Goal: Task Accomplishment & Management: Manage account settings

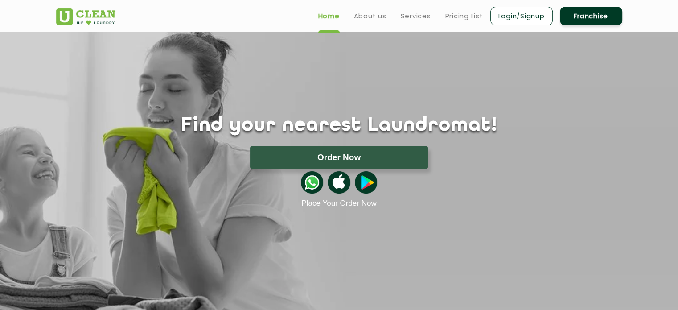
click at [524, 12] on link "Login/Signup" at bounding box center [522, 16] width 62 height 19
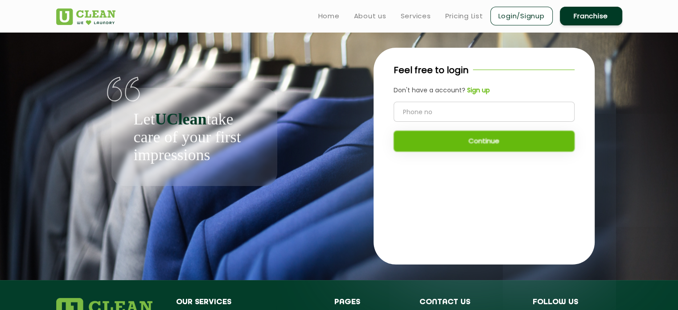
click at [489, 144] on div "Continue" at bounding box center [484, 127] width 181 height 50
click at [487, 167] on div "Feel free to login Don't have a account? Sign up Continue" at bounding box center [484, 112] width 221 height 128
click at [488, 145] on div "Continue" at bounding box center [484, 127] width 181 height 50
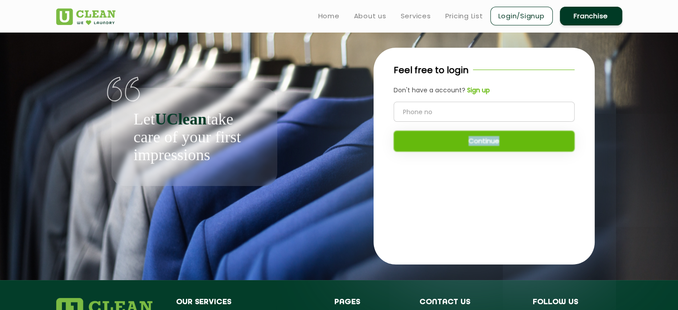
click at [488, 145] on div "Continue" at bounding box center [484, 127] width 181 height 50
click at [488, 168] on div "Feel free to login Don't have a account? Sign up Continue" at bounding box center [484, 112] width 221 height 128
click at [494, 108] on input "tel" at bounding box center [484, 112] width 181 height 20
type input "9"
click at [504, 147] on div "Continue" at bounding box center [484, 127] width 181 height 50
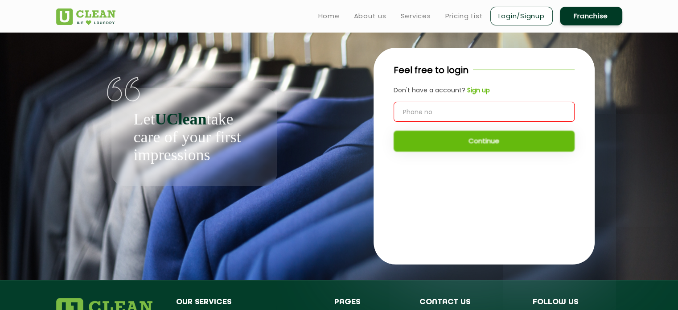
click at [501, 114] on input "tel" at bounding box center [484, 112] width 181 height 20
type input "1234455667"
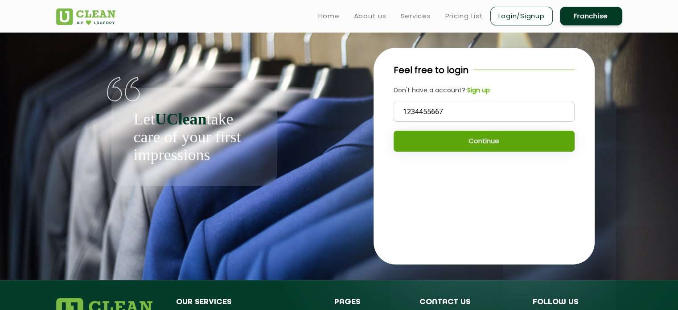
click at [482, 146] on button "Continue" at bounding box center [484, 141] width 181 height 21
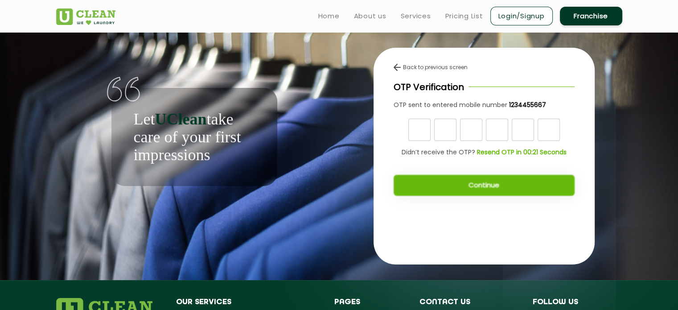
click at [485, 187] on div "Continue" at bounding box center [484, 181] width 181 height 30
click at [423, 132] on input "text" at bounding box center [420, 130] width 22 height 22
type input "j"
type input "h"
type input "g"
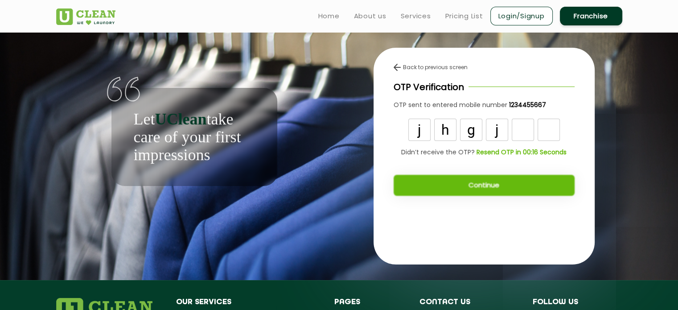
type input "j"
type input "b"
type input "9"
type input "7"
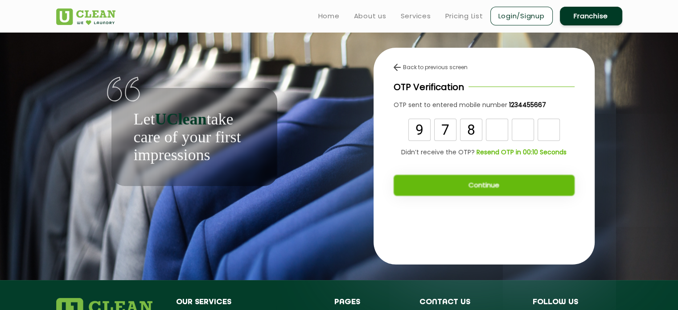
type input "8"
type input "7"
type input "8"
type input "7"
click at [522, 195] on button "Continue" at bounding box center [484, 185] width 181 height 21
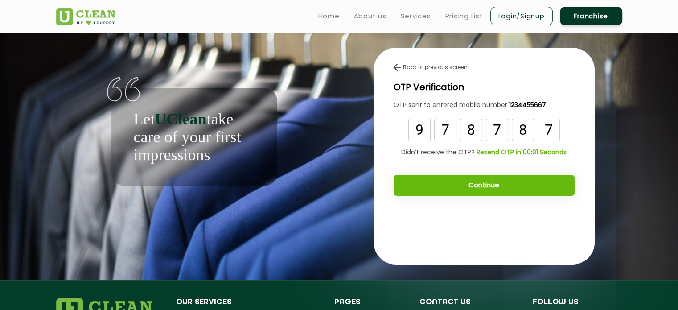
click at [496, 189] on button "Continue" at bounding box center [484, 185] width 181 height 21
click at [493, 188] on button "Continue" at bounding box center [484, 185] width 181 height 21
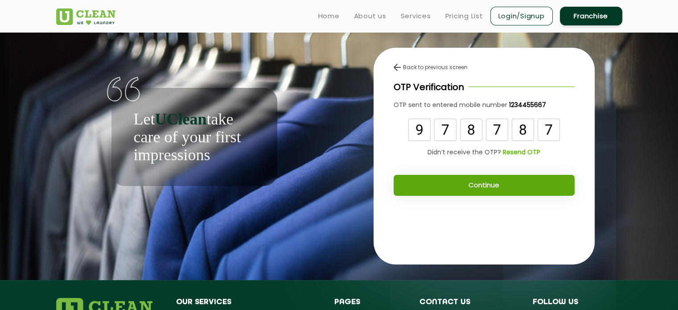
click at [500, 185] on button "Continue" at bounding box center [484, 185] width 181 height 21
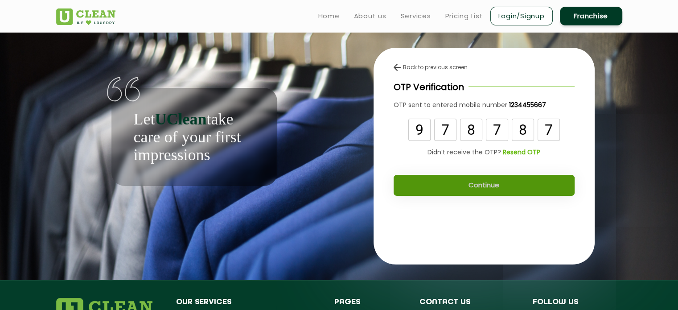
click at [500, 185] on button "Continue" at bounding box center [484, 185] width 181 height 21
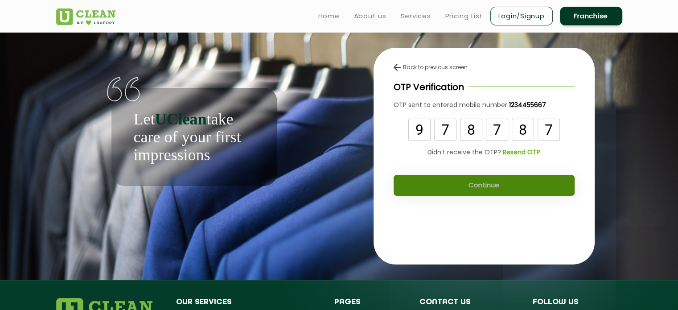
click at [500, 185] on button "Continue" at bounding box center [484, 185] width 181 height 21
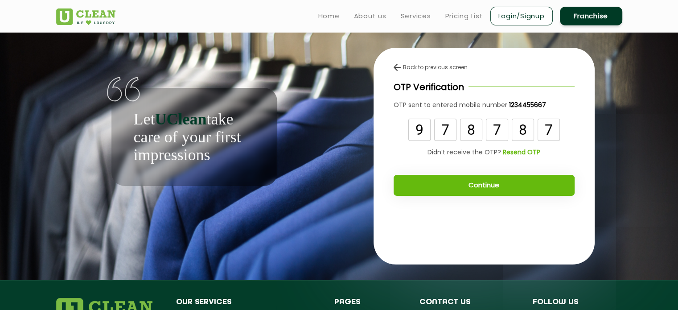
click at [501, 184] on button "Continue" at bounding box center [484, 185] width 181 height 21
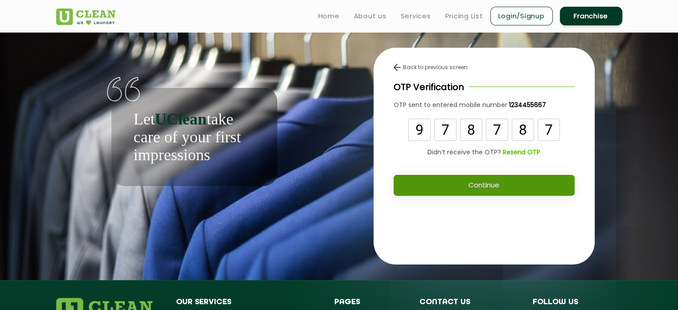
click at [501, 184] on button "Continue" at bounding box center [484, 185] width 181 height 21
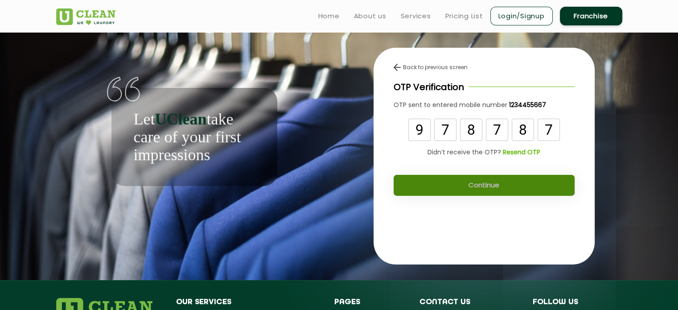
click at [501, 184] on button "Continue" at bounding box center [484, 185] width 181 height 21
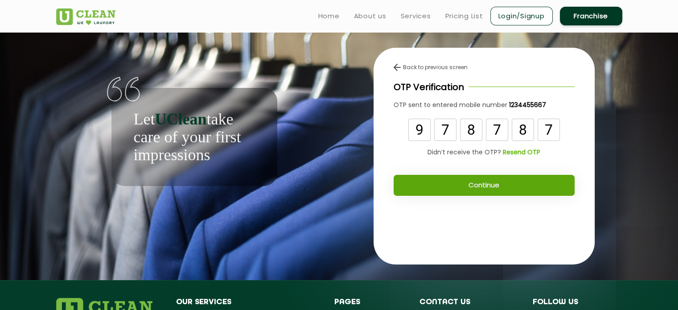
click at [501, 184] on button "Continue" at bounding box center [484, 185] width 181 height 21
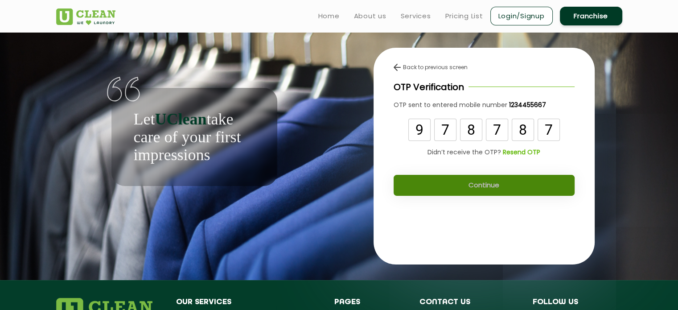
click at [501, 184] on button "Continue" at bounding box center [484, 185] width 181 height 21
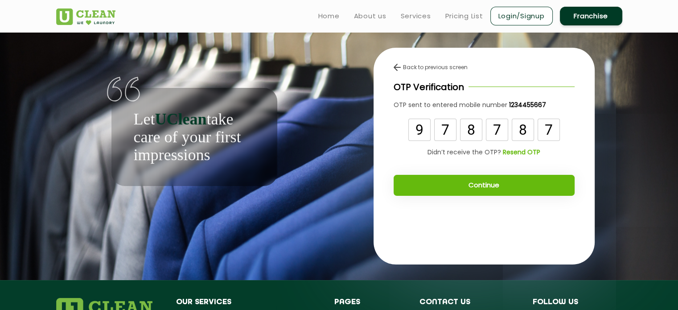
click at [474, 187] on button "Continue" at bounding box center [484, 185] width 181 height 21
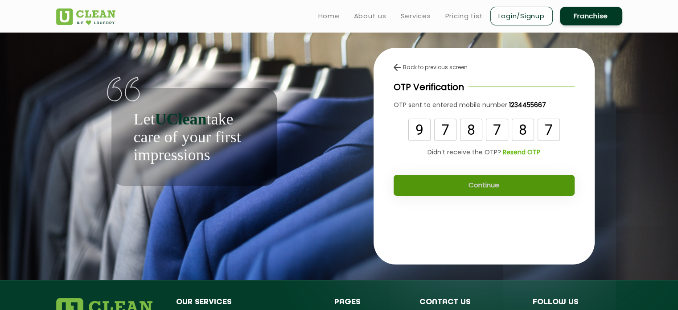
click at [474, 187] on button "Continue" at bounding box center [484, 185] width 181 height 21
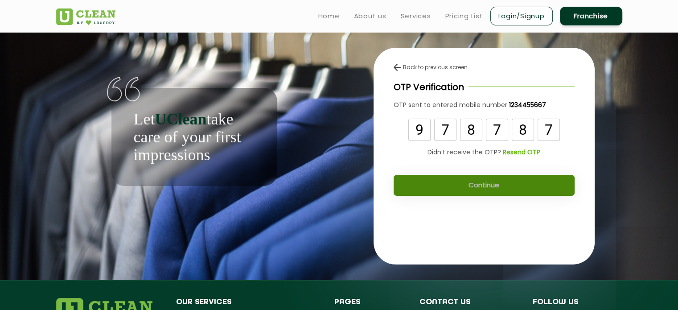
click at [474, 187] on button "Continue" at bounding box center [484, 185] width 181 height 21
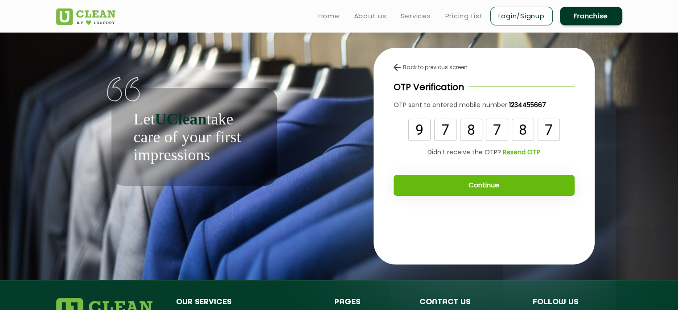
click at [397, 69] on img at bounding box center [397, 67] width 7 height 7
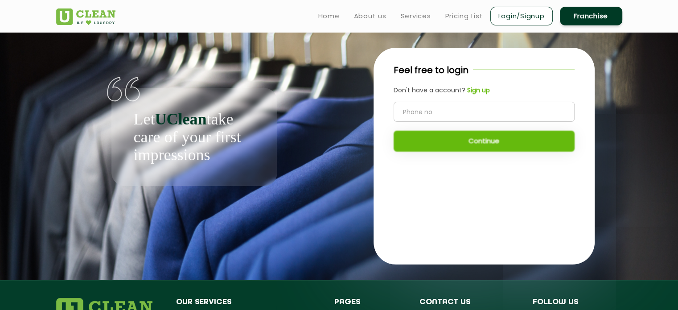
click at [471, 89] on b "Sign up" at bounding box center [478, 90] width 23 height 9
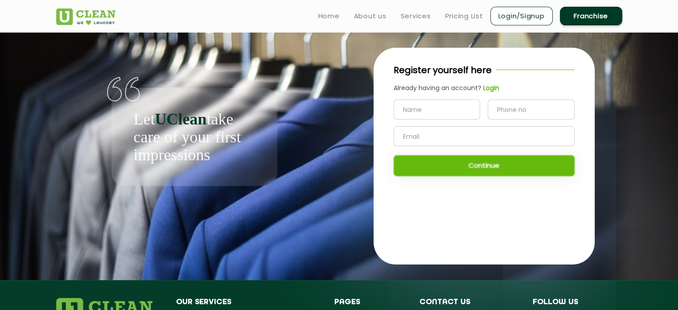
click at [465, 117] on input "text" at bounding box center [437, 109] width 87 height 20
click at [469, 165] on div "Continue" at bounding box center [484, 137] width 181 height 77
click at [457, 109] on input "text" at bounding box center [437, 109] width 87 height 20
type input "8"
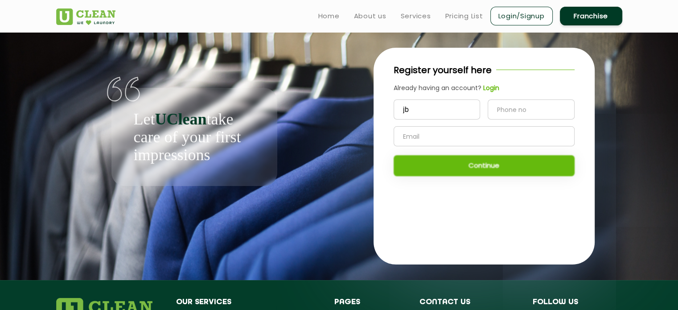
type input "j"
type input "ezio"
click at [528, 102] on input "tel" at bounding box center [531, 109] width 87 height 20
type input "8898665665"
click at [471, 131] on input "text" at bounding box center [484, 136] width 181 height 20
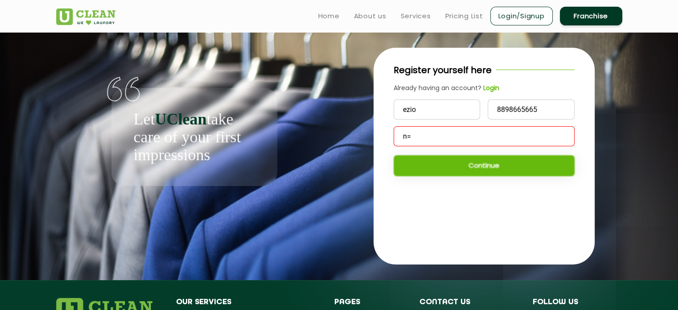
type input "n"
click at [476, 160] on div "ezio 8898665665 ez Continue" at bounding box center [484, 137] width 181 height 77
click at [446, 198] on div "Register yourself here Already having an account? Login ezio 8898665665 ez Cont…" at bounding box center [484, 123] width 221 height 151
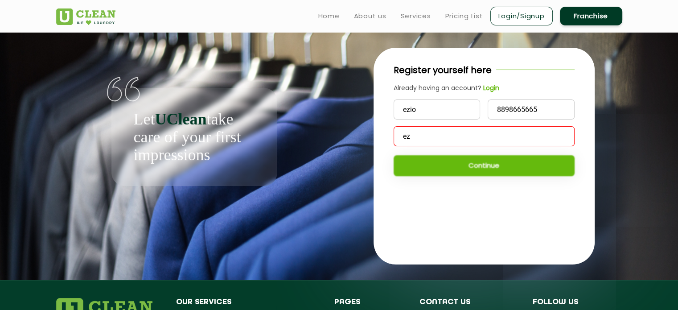
click at [476, 139] on input "ez" at bounding box center [484, 136] width 181 height 20
click at [427, 138] on input "ez@gm.com" at bounding box center [484, 136] width 181 height 20
click at [451, 141] on input "ez@gm.com" at bounding box center [484, 136] width 181 height 20
drag, startPoint x: 443, startPoint y: 137, endPoint x: 393, endPoint y: 133, distance: 50.1
click at [394, 133] on input "ez@gm.com" at bounding box center [484, 136] width 181 height 20
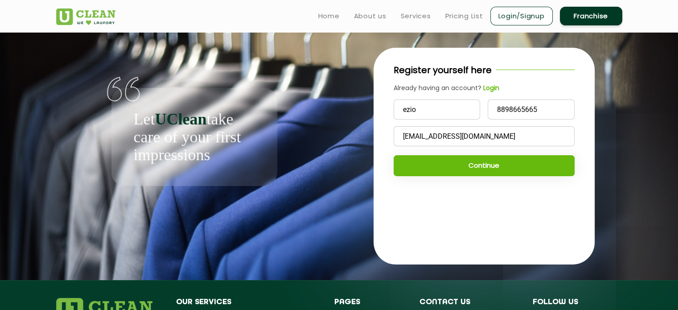
click at [457, 133] on input "ez@gm.com" at bounding box center [484, 136] width 181 height 20
type input "ez@gm.com"
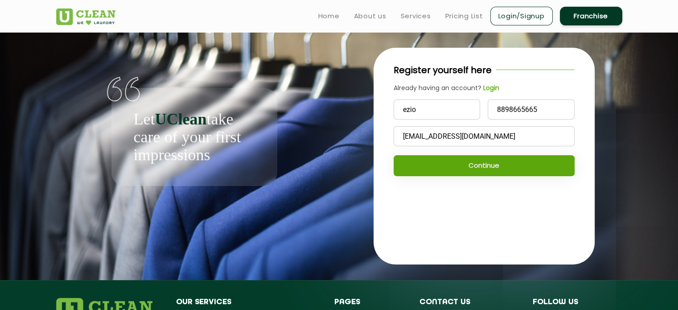
click at [491, 169] on button "Continue" at bounding box center [484, 165] width 181 height 21
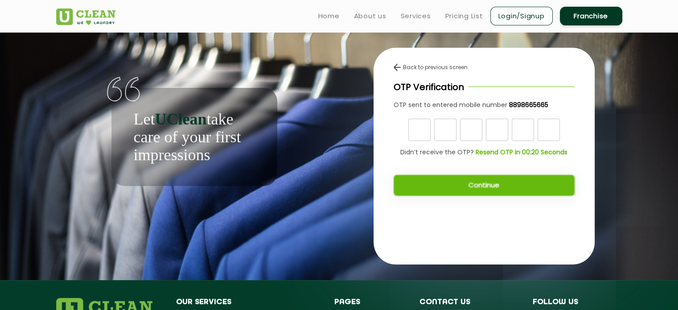
click at [397, 68] on img at bounding box center [397, 67] width 7 height 7
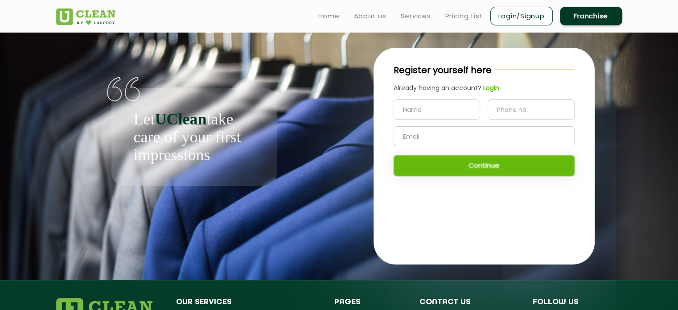
click at [428, 108] on input "text" at bounding box center [437, 109] width 87 height 20
type input "ezio"
click at [539, 104] on input "tel" at bounding box center [531, 109] width 87 height 20
type input "7034569191"
click at [505, 144] on input "text" at bounding box center [484, 136] width 181 height 20
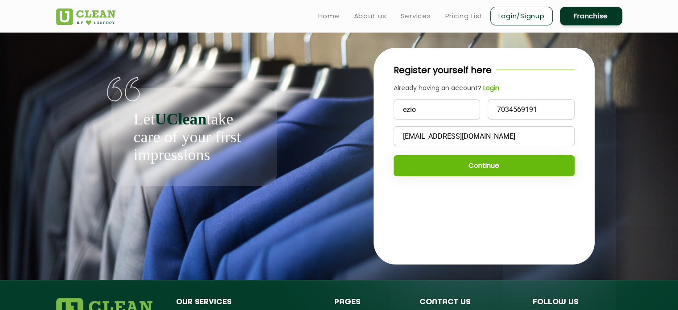
drag, startPoint x: 458, startPoint y: 136, endPoint x: 339, endPoint y: 142, distance: 119.2
click at [339, 142] on div "Register yourself here Already having an account? Login ezio 7034569191 ez@gm.c…" at bounding box center [484, 156] width 290 height 248
click at [447, 137] on input "ez@gm.com" at bounding box center [484, 136] width 181 height 20
type input "ez@gm.co"
click at [489, 167] on button "Continue" at bounding box center [484, 165] width 181 height 21
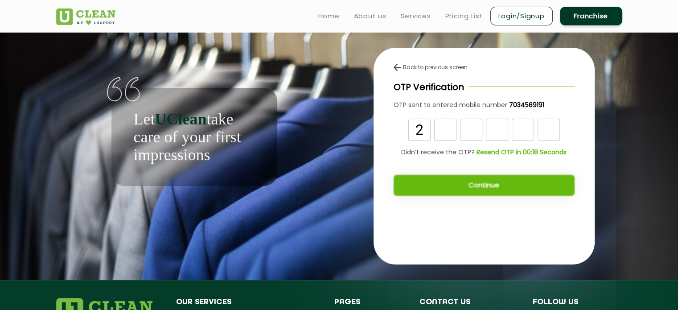
type input "2"
type input "1"
type input "9"
type input "7"
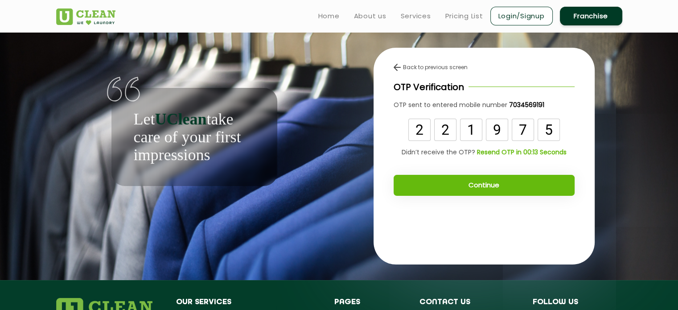
type input "5"
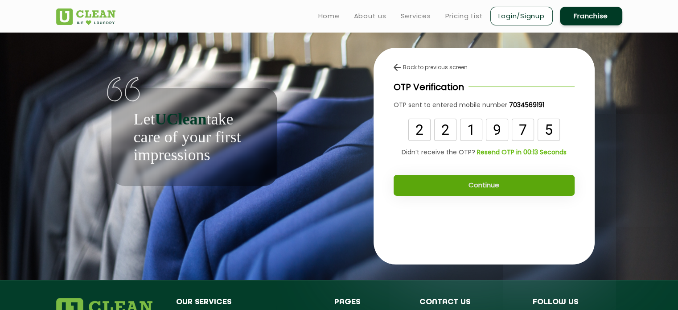
click at [443, 183] on button "Continue" at bounding box center [484, 185] width 181 height 21
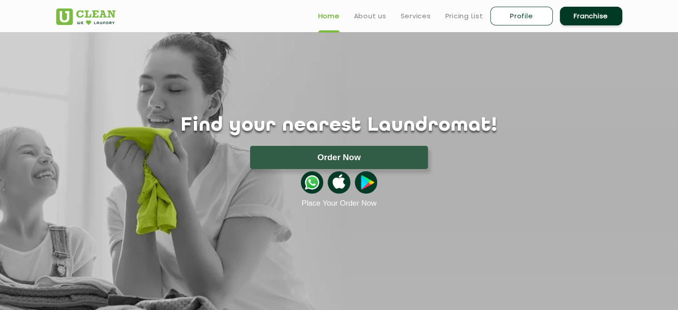
click at [517, 12] on link "Profile" at bounding box center [522, 16] width 62 height 19
select select
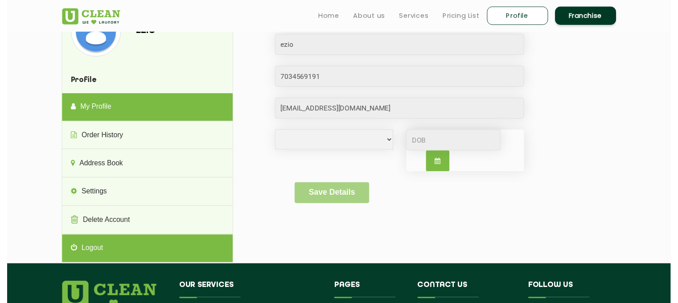
scroll to position [9, 0]
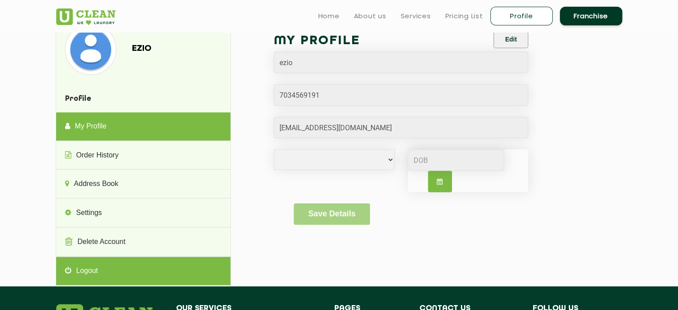
click at [148, 265] on link "Logout" at bounding box center [143, 271] width 174 height 29
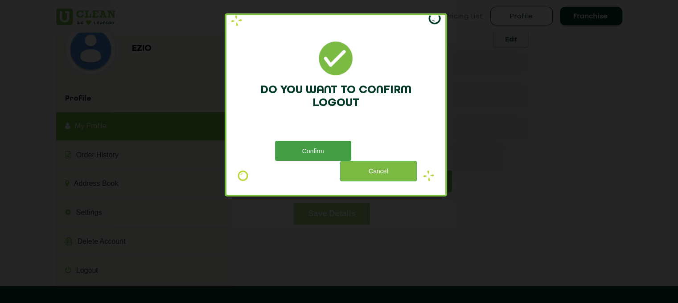
click at [323, 153] on button "Confirm" at bounding box center [313, 151] width 76 height 20
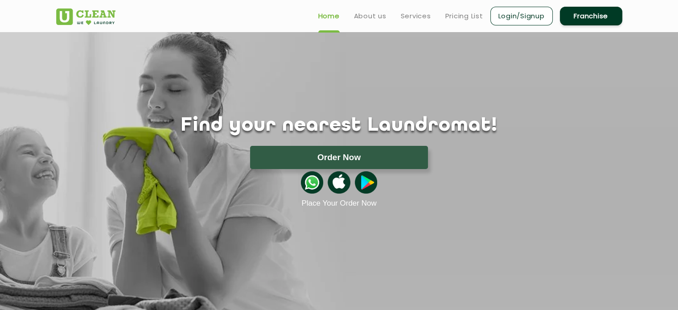
click at [519, 13] on link "Login/Signup" at bounding box center [522, 16] width 62 height 19
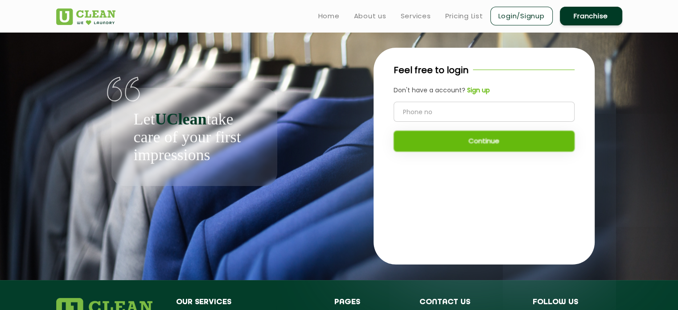
click at [458, 112] on input "tel" at bounding box center [484, 112] width 181 height 20
click at [462, 207] on div "Feel free to login Don't have a account? Sign up Continue" at bounding box center [484, 156] width 221 height 217
click at [482, 110] on input "tel" at bounding box center [484, 112] width 181 height 20
type input "7034569191"
click at [496, 135] on button "Continue" at bounding box center [484, 141] width 181 height 21
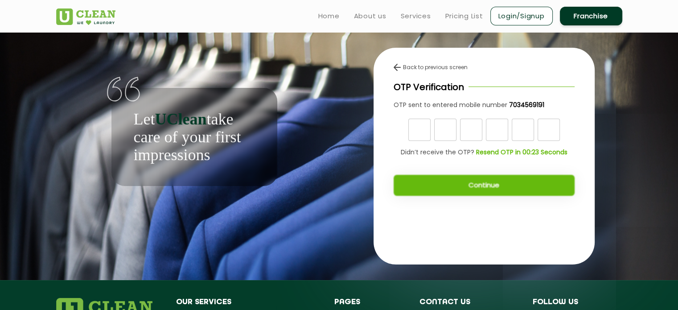
click at [422, 125] on input "text" at bounding box center [420, 130] width 22 height 22
type input "7"
type input "0"
type input "8"
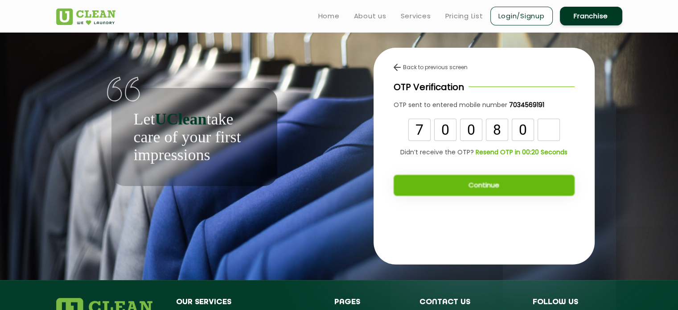
type input "0"
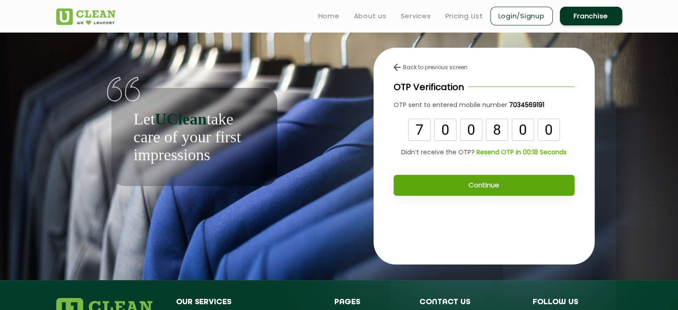
click at [484, 181] on button "Continue" at bounding box center [484, 185] width 181 height 21
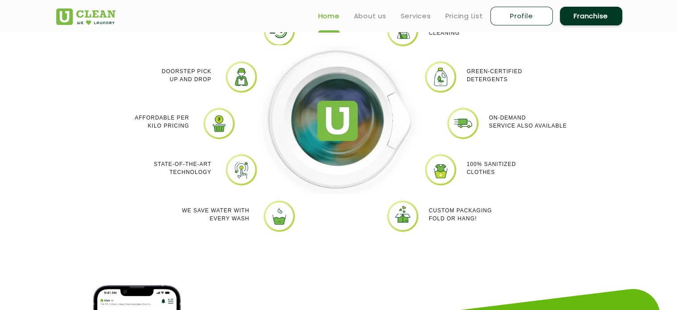
scroll to position [811, 0]
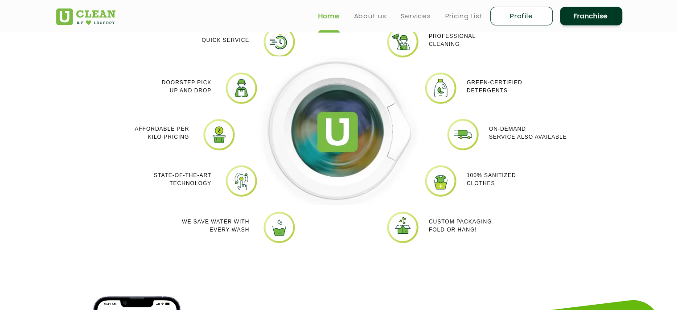
click at [523, 21] on link "Profile" at bounding box center [522, 16] width 62 height 19
select select
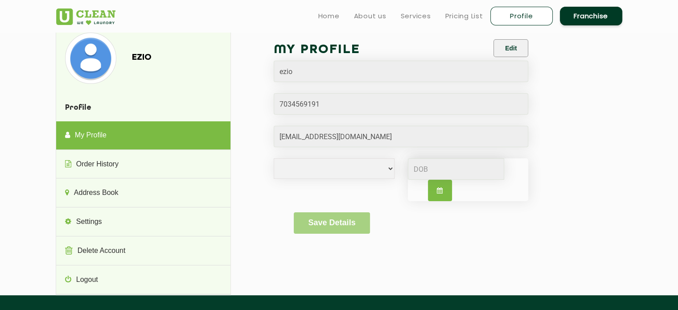
click at [447, 184] on button "button" at bounding box center [440, 190] width 24 height 21
select select "10"
select select "2025"
click at [349, 188] on div "[DEMOGRAPHIC_DATA] [DEMOGRAPHIC_DATA] i'd rather not say Jan Feb Mar Apr May Ju…" at bounding box center [401, 185] width 269 height 54
click at [505, 46] on button "Edit" at bounding box center [511, 48] width 35 height 18
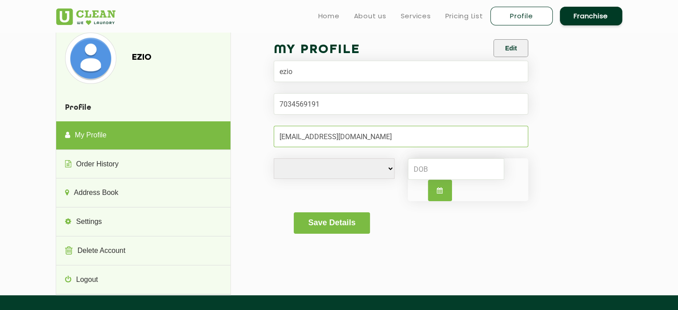
click at [324, 137] on input "Email" at bounding box center [401, 136] width 255 height 21
click at [302, 137] on input "Email" at bounding box center [401, 136] width 255 height 21
click at [332, 137] on input "Email" at bounding box center [401, 136] width 255 height 21
click at [331, 165] on select "Male Female i'd rather not say" at bounding box center [334, 168] width 121 height 21
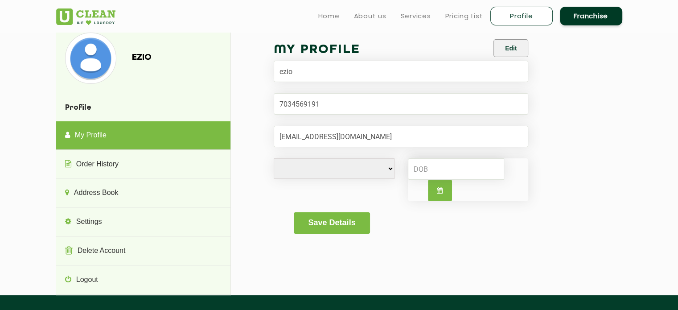
click at [248, 183] on div "My Profile Edit ezio Male Female i'd rather not say Save Details Order History …" at bounding box center [434, 142] width 378 height 220
click at [507, 57] on button "Edit" at bounding box center [511, 48] width 35 height 18
click at [317, 177] on select "Male Female i'd rather not say" at bounding box center [334, 168] width 121 height 21
click at [323, 173] on select "Male Female i'd rather not say" at bounding box center [334, 168] width 121 height 21
click at [376, 137] on input "Email" at bounding box center [401, 136] width 255 height 21
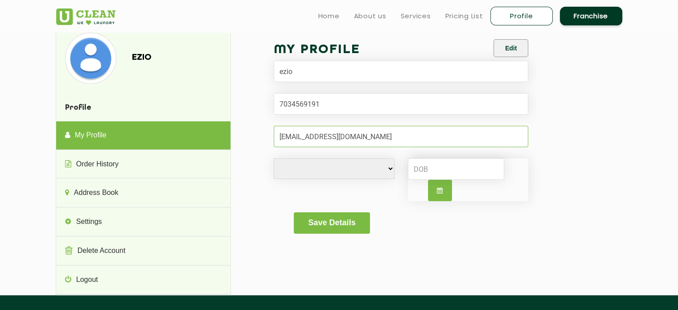
click at [448, 140] on input "Email" at bounding box center [401, 136] width 255 height 21
click at [359, 223] on button "Save Details" at bounding box center [332, 222] width 76 height 21
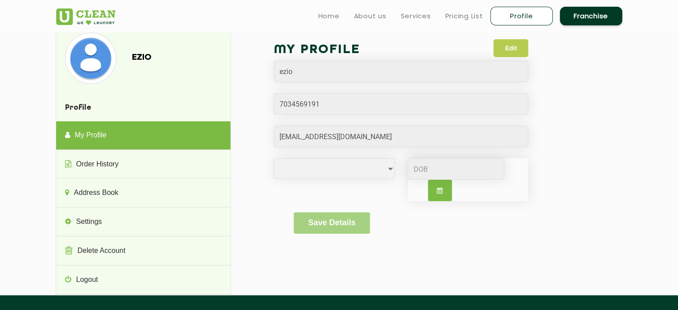
click at [515, 48] on button "Edit" at bounding box center [511, 48] width 35 height 18
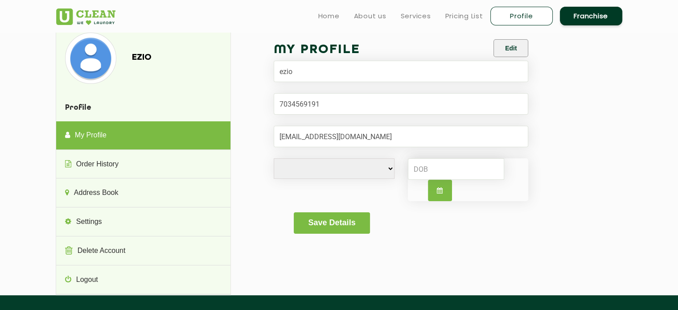
click at [342, 177] on select "Male Female i'd rather not say" at bounding box center [334, 168] width 121 height 21
click at [512, 44] on button "Edit" at bounding box center [511, 48] width 35 height 18
click at [373, 167] on select "Male Female i'd rather not say" at bounding box center [334, 168] width 121 height 21
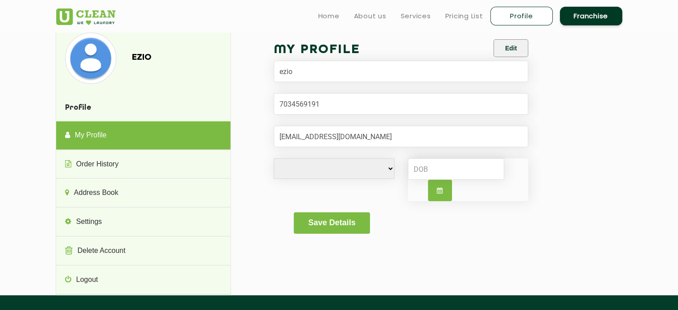
click at [380, 163] on select "Male Female i'd rather not say" at bounding box center [334, 168] width 121 height 21
select select "M"
click at [274, 158] on select "Male Female i'd rather not say" at bounding box center [334, 168] width 121 height 21
click at [346, 225] on button "Save Details" at bounding box center [332, 222] width 76 height 21
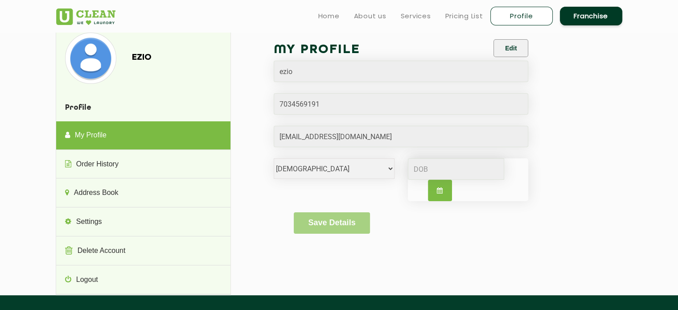
click at [299, 195] on div "Male Female i'd rather not say" at bounding box center [401, 185] width 269 height 54
click at [509, 53] on button "Edit" at bounding box center [511, 48] width 35 height 18
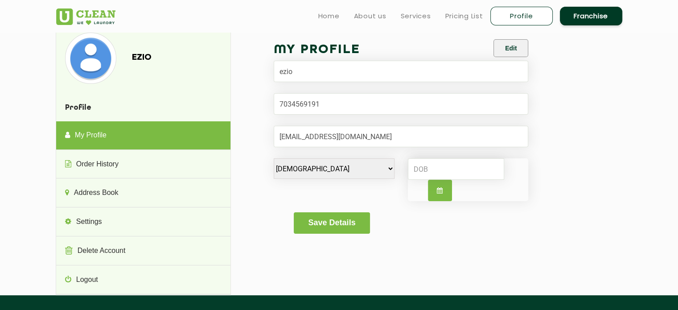
click at [628, 83] on div "ezio Profile My Profile Order History Address Book Settings Delete Account Logo…" at bounding box center [340, 163] width 580 height 263
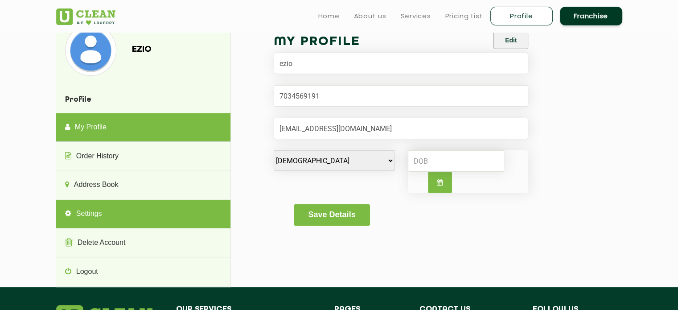
scroll to position [3, 0]
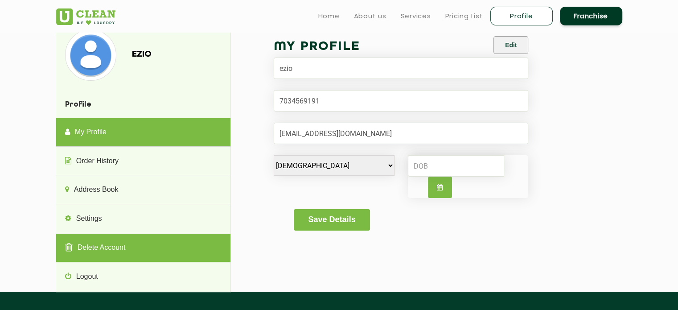
click at [144, 243] on link "Delete Account" at bounding box center [143, 248] width 174 height 29
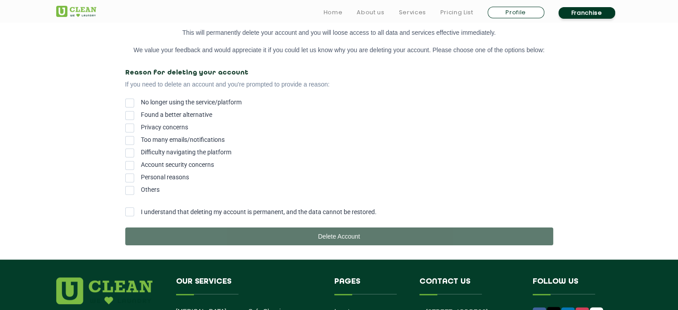
scroll to position [165, 0]
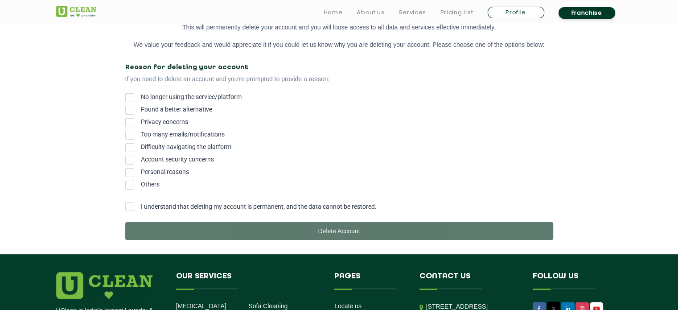
click at [131, 215] on form "Reason for deleting your account If you need to delete an account and you're pr…" at bounding box center [339, 152] width 428 height 176
click at [131, 211] on span at bounding box center [129, 206] width 9 height 9
click at [141, 204] on input "I understand that deleting my account is permanent, and the data cannot be rest…" at bounding box center [141, 204] width 0 height 0
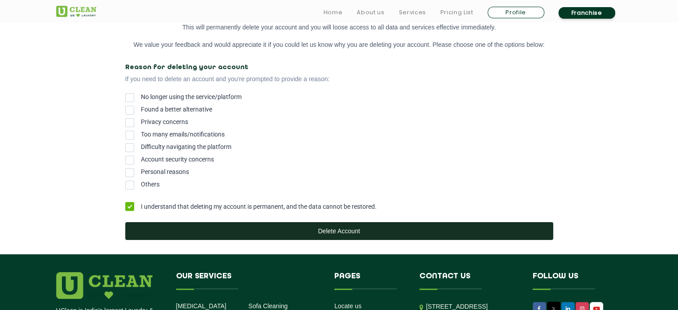
click at [282, 234] on button "Delete Account" at bounding box center [339, 231] width 428 height 18
click at [348, 235] on button "Delete Account" at bounding box center [339, 231] width 428 height 18
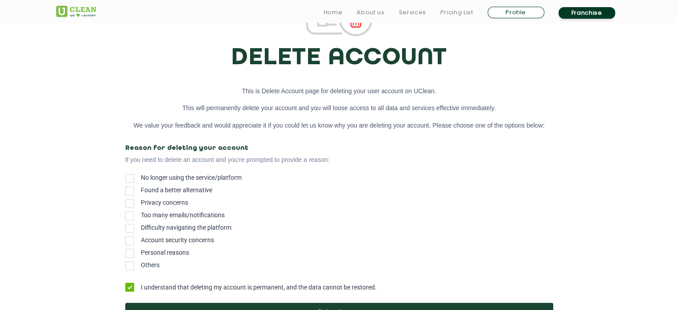
scroll to position [92, 0]
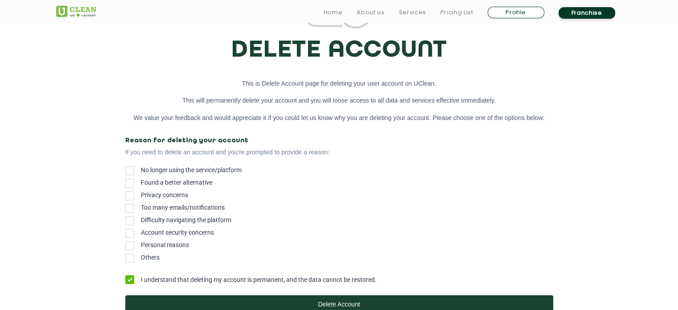
click at [127, 261] on span at bounding box center [129, 258] width 9 height 9
click at [141, 256] on input "Others" at bounding box center [141, 256] width 0 height 0
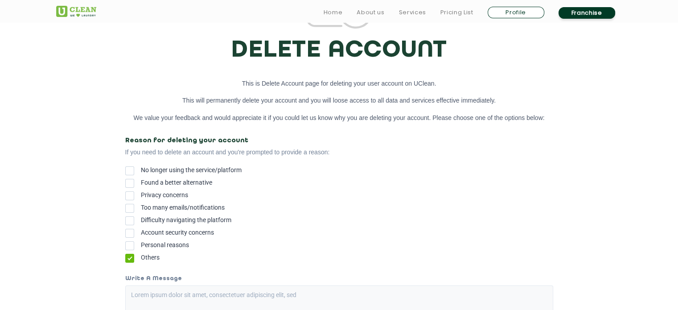
click at [129, 263] on span at bounding box center [129, 258] width 9 height 9
click at [141, 256] on input "Others" at bounding box center [141, 256] width 0 height 0
click at [220, 242] on div "No longer using the service/platform Found a better alternative Privacy concern…" at bounding box center [339, 213] width 428 height 95
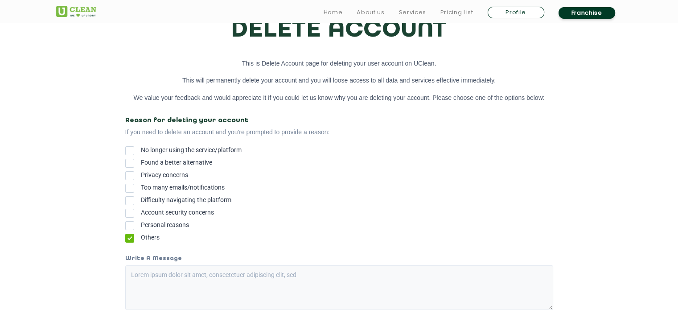
scroll to position [119, 0]
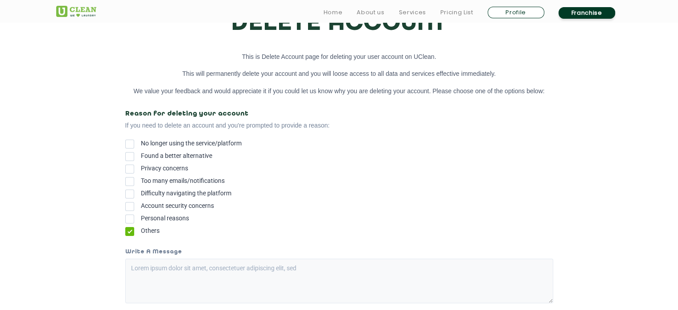
click at [128, 223] on span at bounding box center [129, 219] width 9 height 9
click at [141, 216] on input "Personal reasons" at bounding box center [141, 216] width 0 height 0
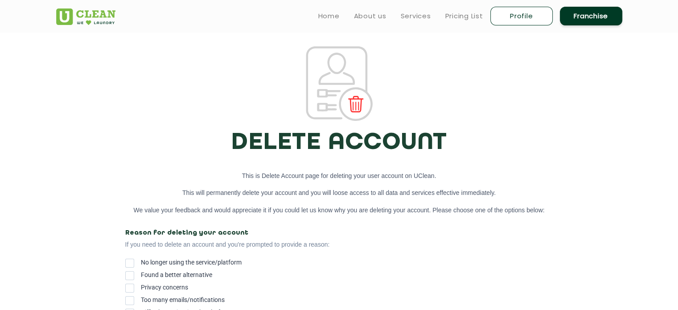
scroll to position [0, 0]
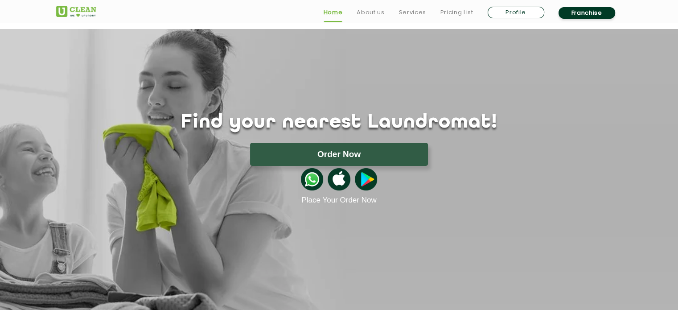
scroll to position [548, 0]
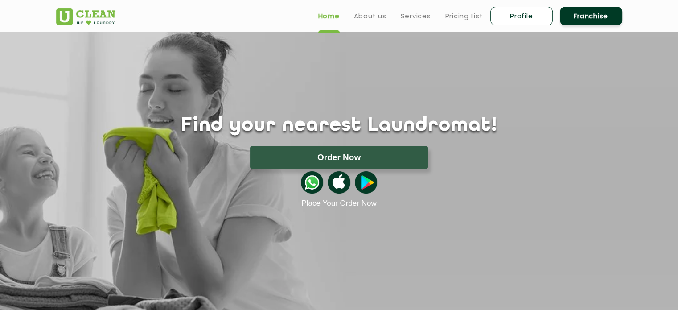
click at [535, 12] on link "Profile" at bounding box center [522, 16] width 62 height 19
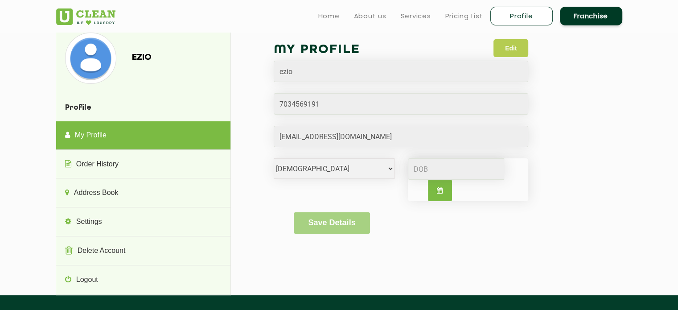
click at [512, 44] on button "Edit" at bounding box center [511, 48] width 35 height 18
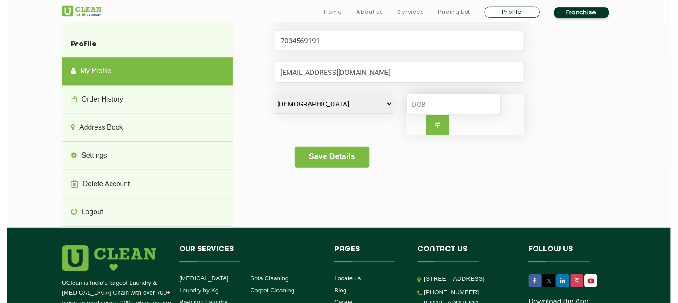
scroll to position [70, 0]
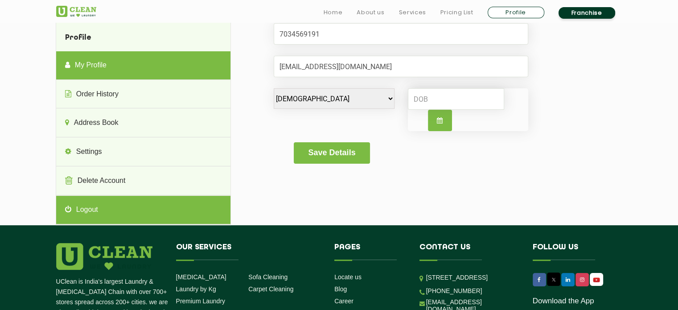
click at [182, 217] on link "Logout" at bounding box center [143, 210] width 174 height 29
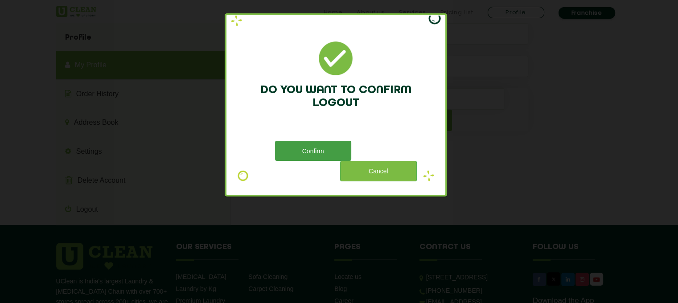
click at [331, 145] on button "Confirm" at bounding box center [313, 151] width 76 height 20
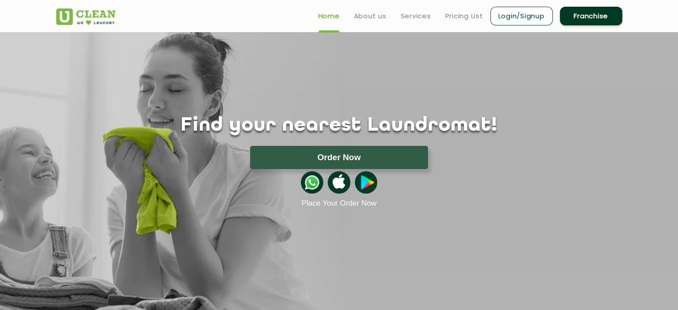
click at [514, 21] on link "Login/Signup" at bounding box center [522, 16] width 62 height 19
click at [511, 21] on link "Login/Signup" at bounding box center [522, 16] width 62 height 19
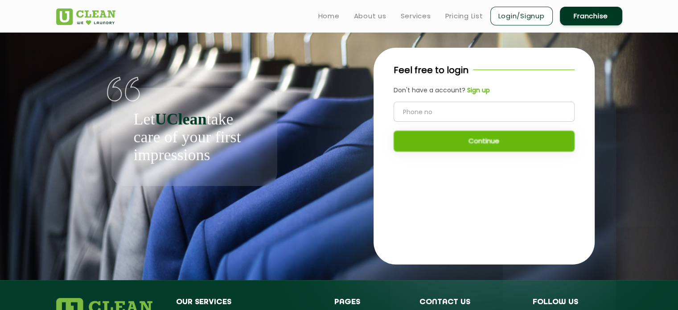
click at [524, 16] on link "Login/Signup" at bounding box center [522, 16] width 62 height 19
click at [480, 91] on b "Sign up" at bounding box center [478, 90] width 23 height 9
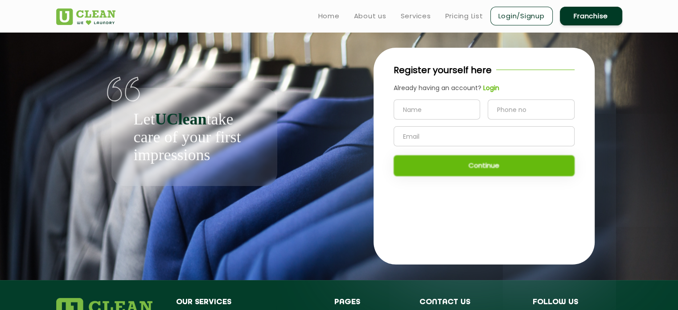
click at [157, 101] on div "Let UClean take care of your first impressions" at bounding box center [195, 137] width 166 height 98
click at [266, 135] on div "Let UClean take care of your first impressions" at bounding box center [195, 137] width 166 height 98
click at [493, 171] on div "Continue" at bounding box center [484, 137] width 181 height 77
click at [492, 169] on div "Continue" at bounding box center [484, 137] width 181 height 77
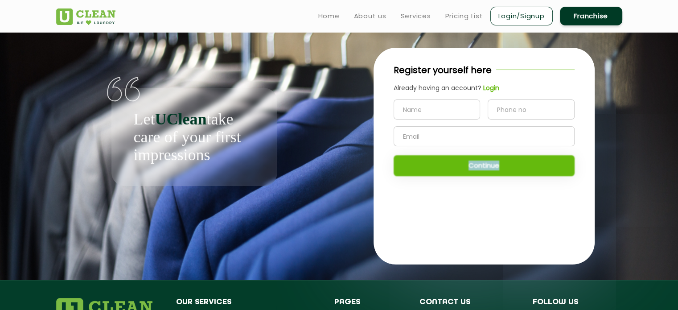
click at [492, 169] on div "Continue" at bounding box center [484, 137] width 181 height 77
click at [515, 166] on div "Continue" at bounding box center [484, 137] width 181 height 77
click at [500, 166] on div "Continue" at bounding box center [484, 137] width 181 height 77
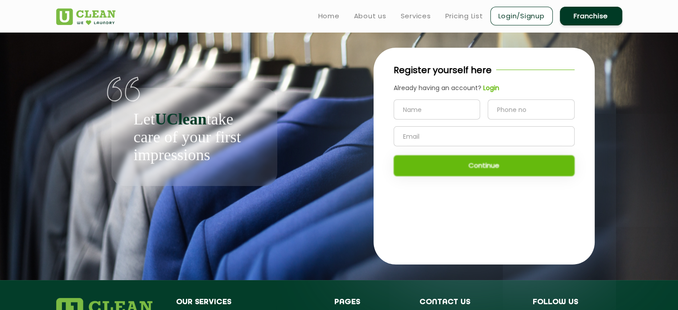
drag, startPoint x: 436, startPoint y: 102, endPoint x: 500, endPoint y: 113, distance: 65.3
click at [500, 113] on div at bounding box center [484, 109] width 181 height 20
click at [500, 113] on input "tel" at bounding box center [531, 109] width 87 height 20
click at [446, 141] on input "text" at bounding box center [484, 136] width 181 height 20
click at [477, 190] on div "Register yourself here Already having an account? Login Continue" at bounding box center [484, 123] width 221 height 151
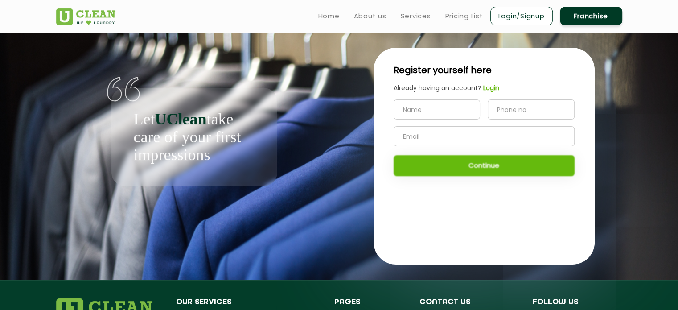
drag, startPoint x: 467, startPoint y: 155, endPoint x: 471, endPoint y: 162, distance: 8.4
click at [471, 162] on div "Continue" at bounding box center [484, 137] width 181 height 77
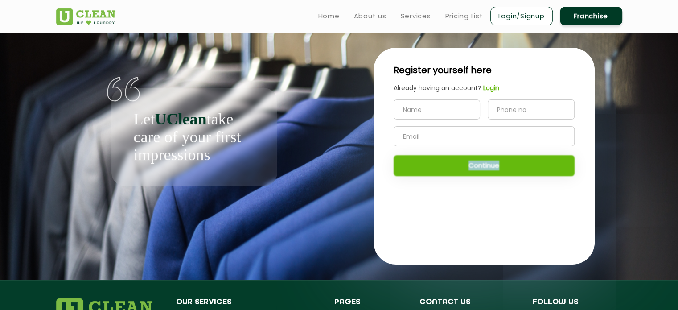
click at [482, 176] on div "Register yourself here Already having an account? Login Continue" at bounding box center [484, 123] width 221 height 151
click at [441, 105] on input "text" at bounding box center [437, 109] width 87 height 20
click at [492, 169] on div "ffd Continue" at bounding box center [484, 137] width 181 height 77
click at [516, 114] on input "tel" at bounding box center [531, 109] width 87 height 20
drag, startPoint x: 514, startPoint y: 230, endPoint x: 487, endPoint y: 129, distance: 104.3
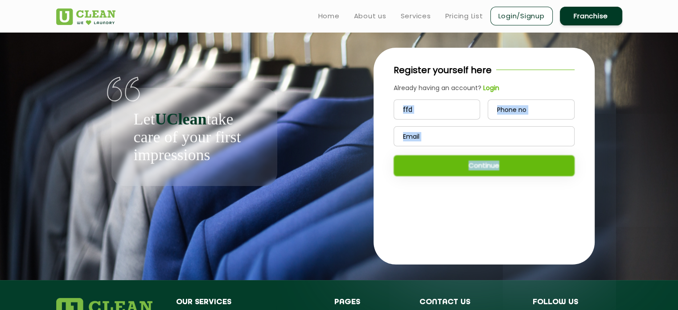
click at [487, 129] on div "Register yourself here Already having an account? Login ffd Continue" at bounding box center [484, 156] width 221 height 217
click at [441, 102] on input "ffd" at bounding box center [437, 109] width 87 height 20
type input "f"
click at [453, 190] on div "Register yourself here Already having an account? Login Continue" at bounding box center [484, 123] width 221 height 151
click at [445, 112] on input "text" at bounding box center [437, 109] width 87 height 20
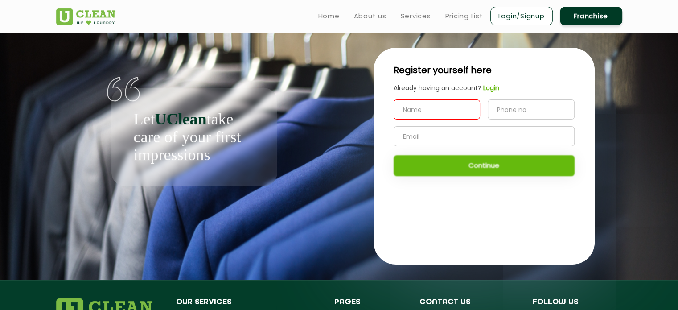
click at [438, 144] on input "text" at bounding box center [484, 136] width 181 height 20
click at [477, 244] on div "Register yourself here Already having an account? Login Continue" at bounding box center [484, 156] width 221 height 217
click at [503, 115] on input "tel" at bounding box center [531, 109] width 87 height 20
click at [425, 110] on input "text" at bounding box center [437, 109] width 87 height 20
type input "4"
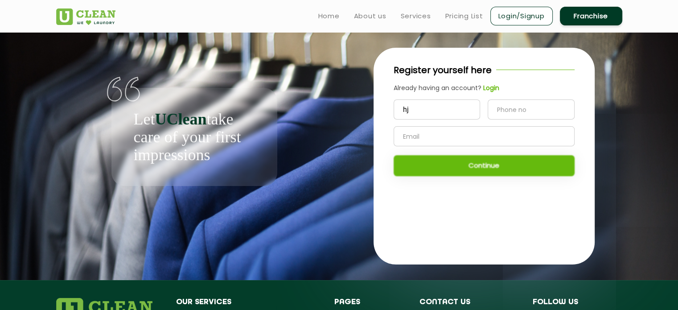
type input "h"
type input "9"
click at [504, 106] on input "tel" at bounding box center [531, 109] width 87 height 20
click at [488, 133] on input "text" at bounding box center [484, 136] width 181 height 20
click at [450, 115] on input "text" at bounding box center [437, 109] width 87 height 20
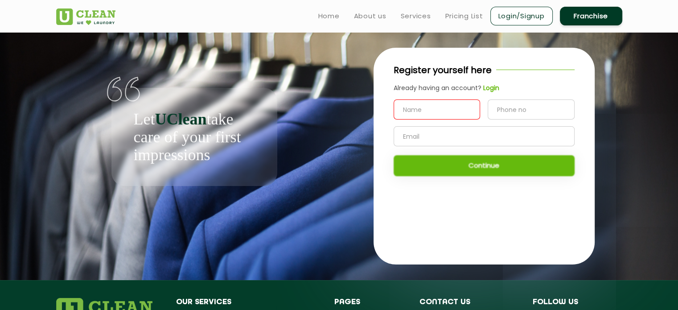
click at [452, 183] on div "Register yourself here Already having an account? Login Continue" at bounding box center [484, 123] width 221 height 151
click at [512, 115] on input "tel" at bounding box center [531, 109] width 87 height 20
click at [463, 128] on input "text" at bounding box center [484, 136] width 181 height 20
click at [438, 108] on input "text" at bounding box center [437, 109] width 87 height 20
click at [446, 135] on input "text" at bounding box center [484, 136] width 181 height 20
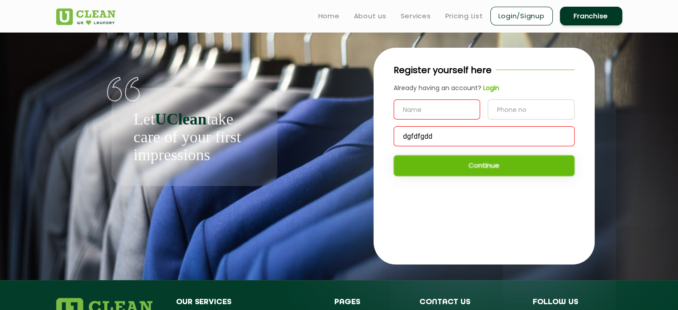
click at [459, 199] on div "Register yourself here Already having an account? Login dgfdfgdd Continue" at bounding box center [484, 156] width 221 height 217
click at [441, 141] on input "dgfdfgdd" at bounding box center [484, 136] width 181 height 20
drag, startPoint x: 491, startPoint y: 141, endPoint x: 348, endPoint y: 125, distance: 143.6
click at [348, 125] on div "Register yourself here Already having an account? Login [EMAIL_ADDRESS][DOMAIN_…" at bounding box center [484, 156] width 277 height 248
type input "[EMAIL_ADDRESS][DOMAIN_NAME]"
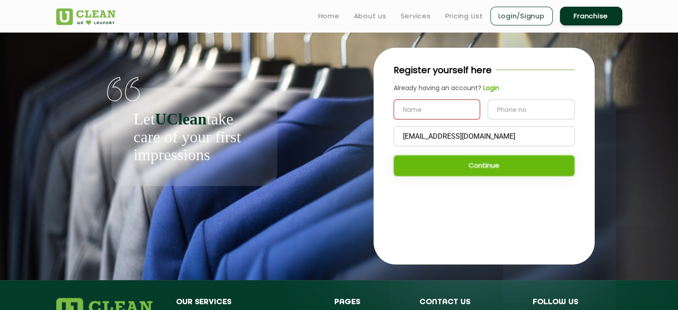
click at [397, 110] on input "text" at bounding box center [437, 109] width 87 height 20
click at [408, 112] on input "text" at bounding box center [437, 109] width 87 height 20
type input "hhyhfhy"
click at [520, 114] on input "tel" at bounding box center [531, 109] width 87 height 20
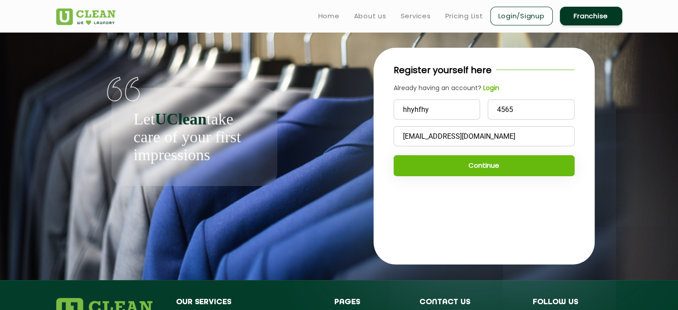
click at [496, 163] on button "Continue" at bounding box center [484, 165] width 181 height 21
click at [483, 166] on button "Continue" at bounding box center [484, 165] width 181 height 21
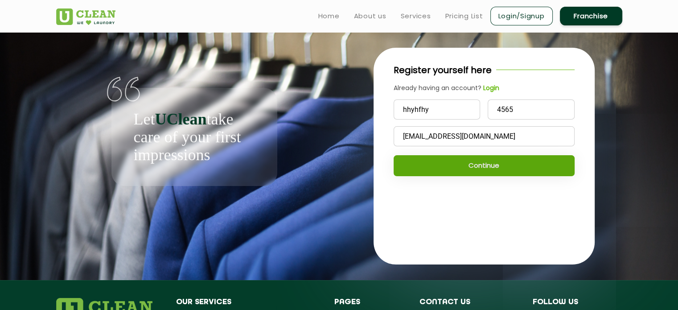
click at [484, 167] on button "Continue" at bounding box center [484, 165] width 181 height 21
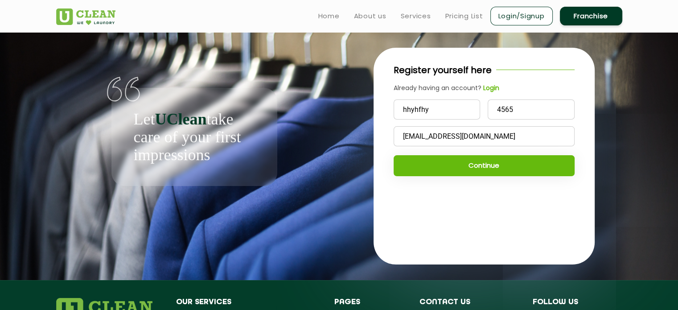
click at [492, 192] on div "Register yourself here Already having an account? Login hhyhfhy 4565 [EMAIL_ADD…" at bounding box center [484, 123] width 221 height 151
click at [523, 108] on input "4565" at bounding box center [531, 109] width 87 height 20
type input "4565423442"
click at [557, 170] on button "Continue" at bounding box center [484, 165] width 181 height 21
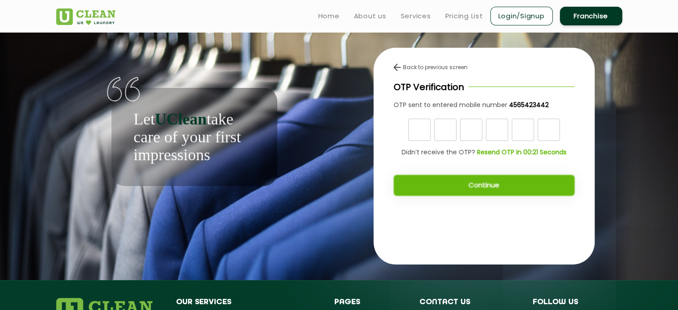
click at [396, 66] on img at bounding box center [397, 67] width 7 height 7
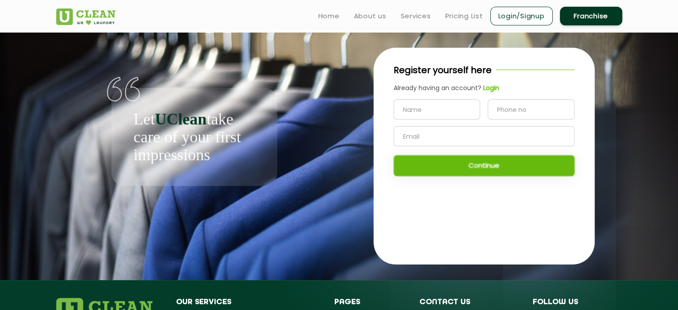
click at [424, 109] on input "text" at bounding box center [437, 109] width 87 height 20
click at [424, 129] on input "text" at bounding box center [484, 136] width 181 height 20
click at [369, 99] on div "Register yourself here Already having an account? Login Continue" at bounding box center [484, 156] width 277 height 248
click at [453, 112] on input "text" at bounding box center [437, 109] width 87 height 20
click at [443, 111] on input "text" at bounding box center [437, 109] width 87 height 20
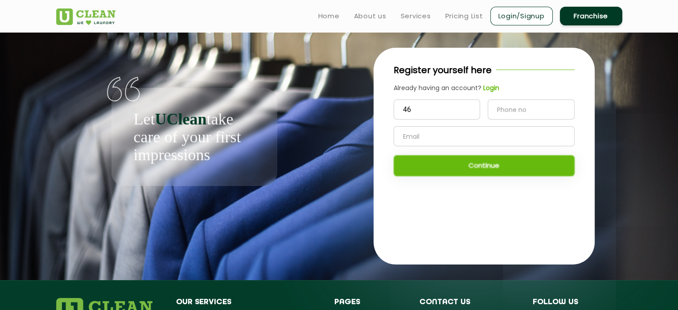
type input "4"
click at [489, 170] on div "Continue" at bounding box center [484, 137] width 181 height 77
click at [489, 166] on div "Continue" at bounding box center [484, 137] width 181 height 77
click at [462, 211] on div "Register yourself here Already having an account? Login Continue" at bounding box center [484, 156] width 221 height 217
click at [463, 167] on div "Continue" at bounding box center [484, 137] width 181 height 77
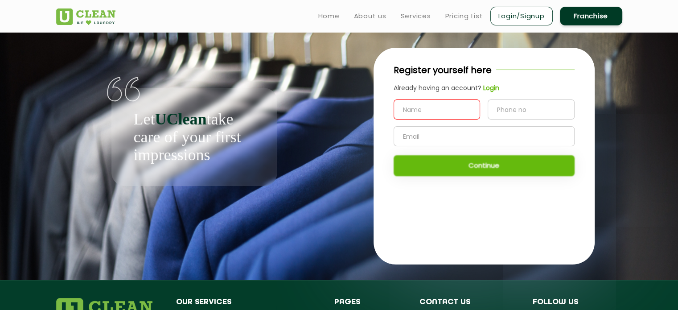
click at [463, 164] on div "Continue" at bounding box center [484, 137] width 181 height 77
click at [425, 114] on input "text" at bounding box center [437, 109] width 87 height 20
type input "q"
type input "3"
click at [518, 116] on input "tel" at bounding box center [531, 109] width 87 height 20
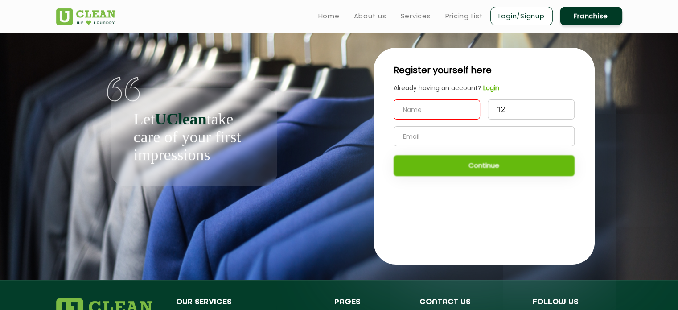
type input "1"
type input "2"
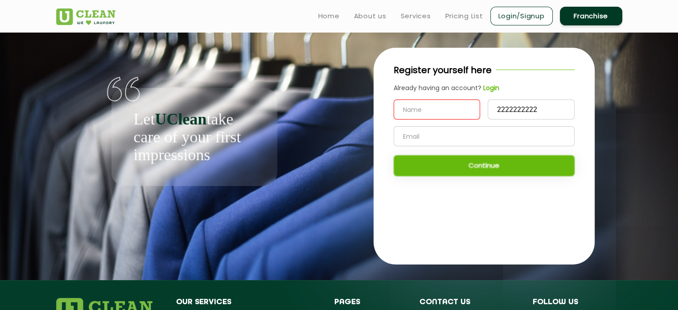
type input "2222222222"
